Goal: Navigation & Orientation: Go to known website

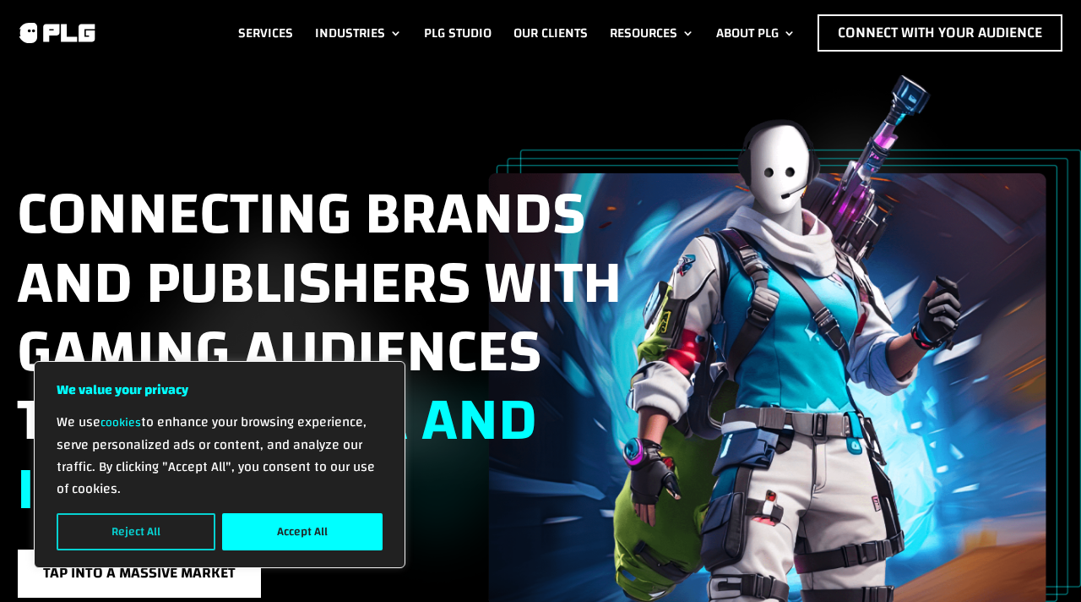
click at [130, 526] on button "Reject All" at bounding box center [136, 531] width 159 height 37
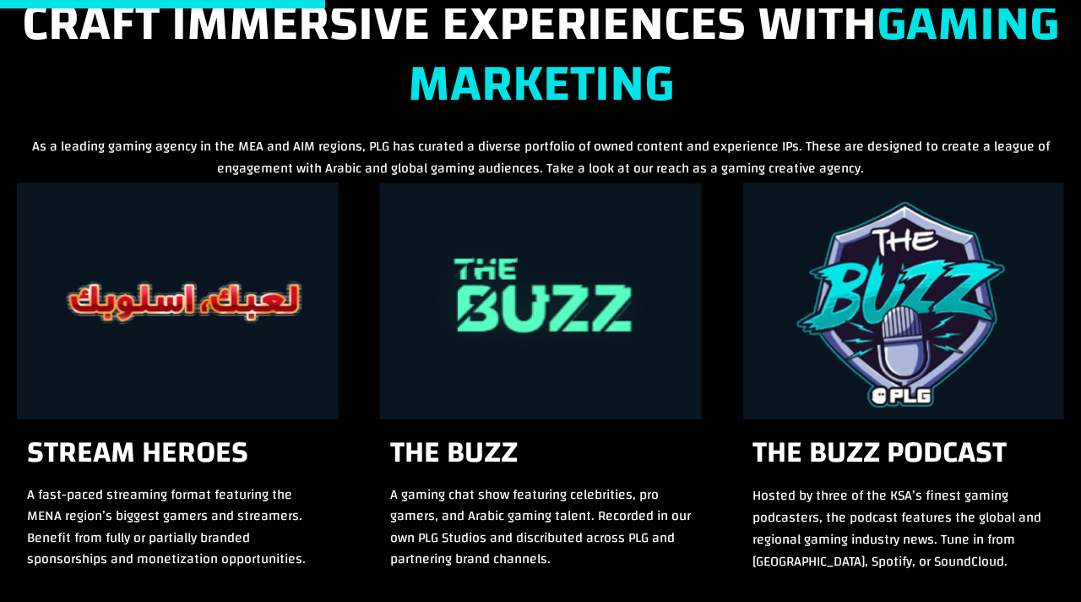
scroll to position [1749, 0]
